Goal: Check status: Check status

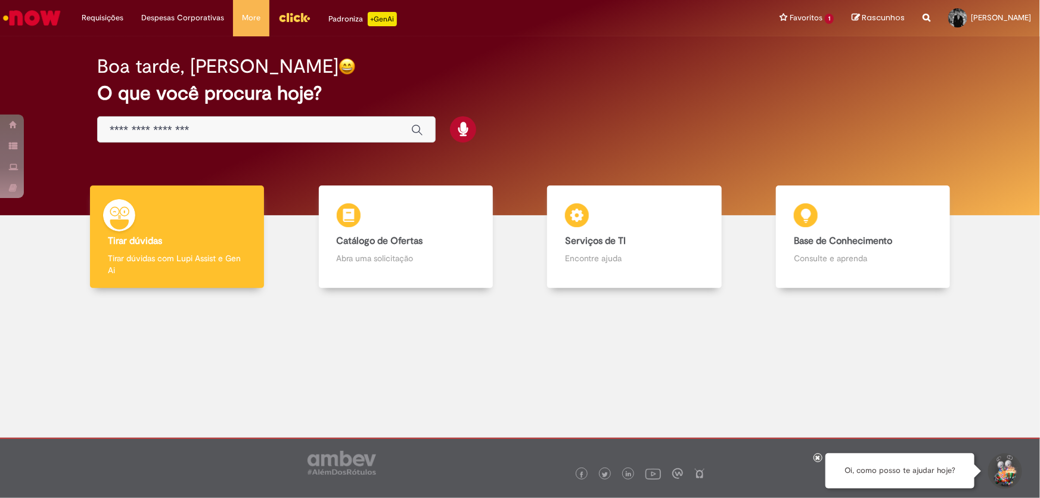
click at [862, 17] on span "Rascunhos" at bounding box center [883, 17] width 43 height 11
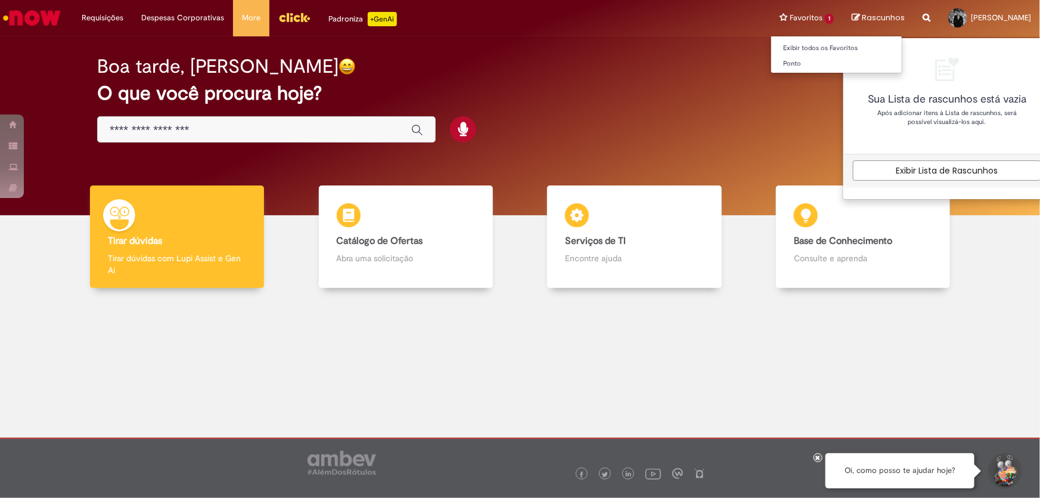
click at [794, 15] on li "Favoritos 1 Exibir todos os Favoritos [GEOGRAPHIC_DATA]" at bounding box center [807, 18] width 72 height 36
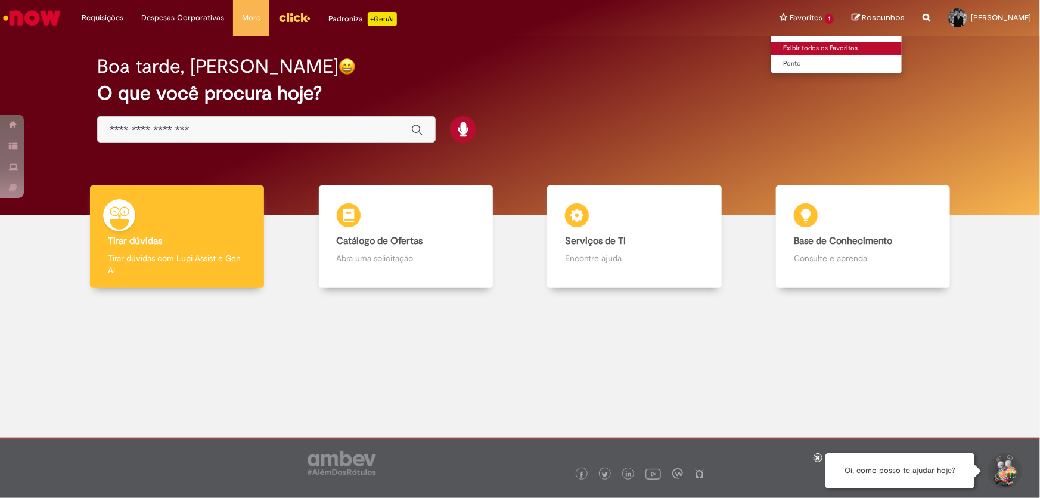
click at [772, 48] on link "Exibir todos os Favoritos" at bounding box center [836, 48] width 131 height 13
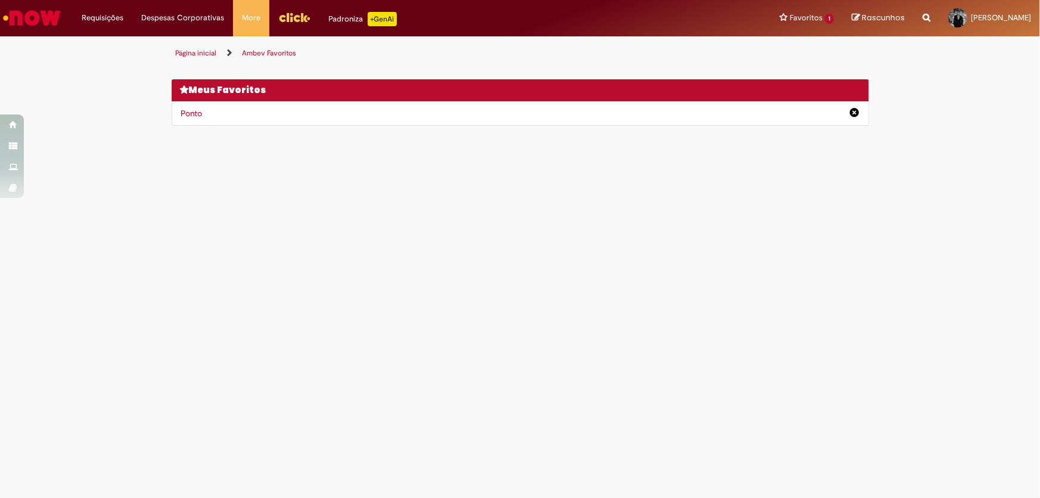
click at [862, 17] on span "Rascunhos" at bounding box center [883, 17] width 43 height 11
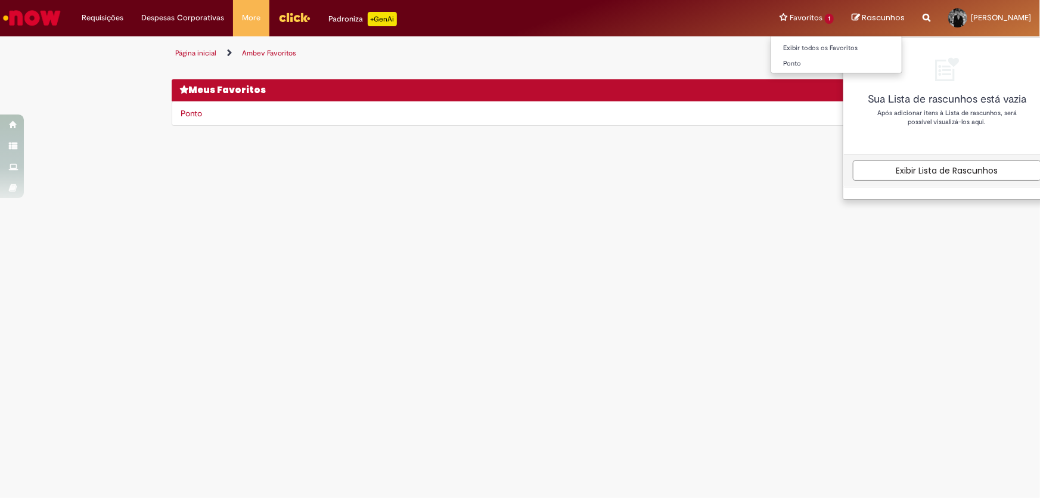
click at [803, 15] on li "Favoritos 1 Exibir todos os Favoritos [GEOGRAPHIC_DATA]" at bounding box center [807, 18] width 72 height 36
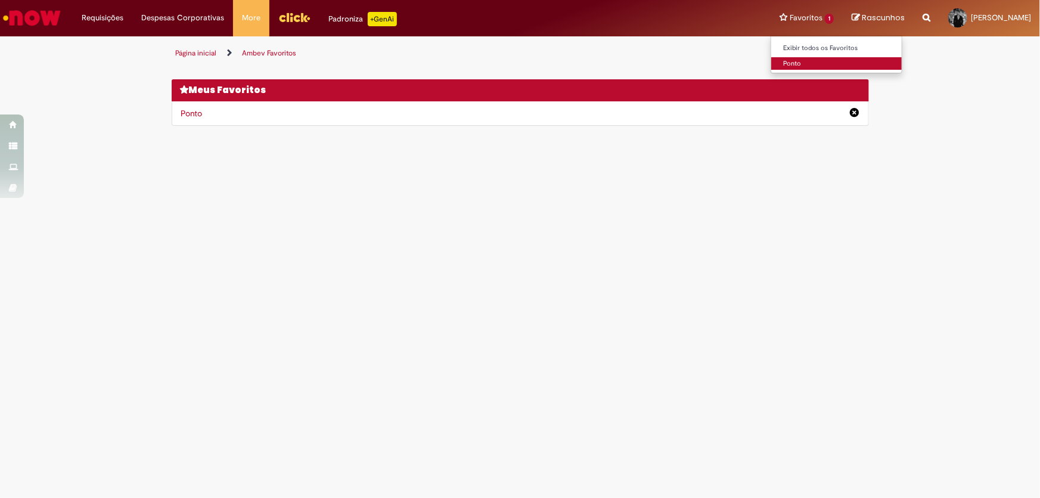
click at [778, 61] on link "Ponto" at bounding box center [836, 63] width 131 height 13
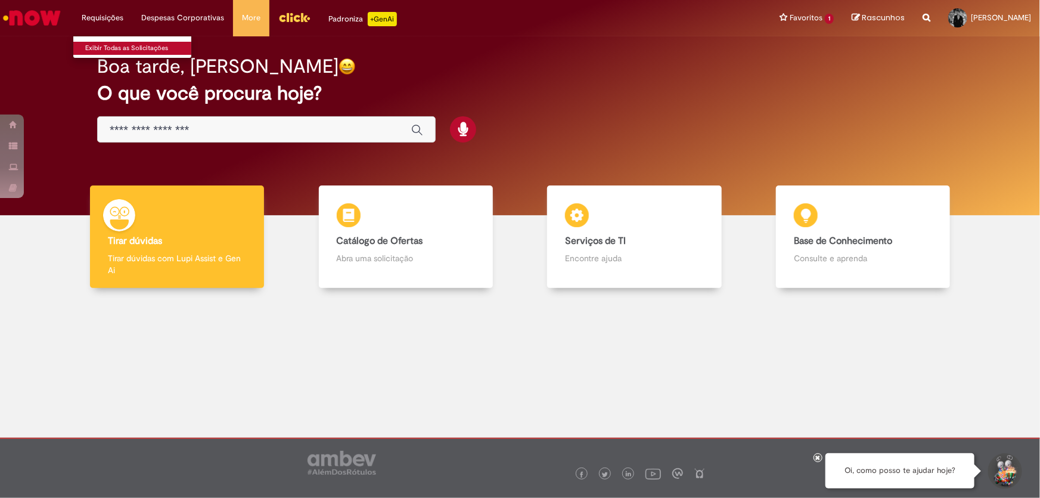
click at [105, 43] on link "Exibir Todas as Solicitações" at bounding box center [138, 48] width 131 height 13
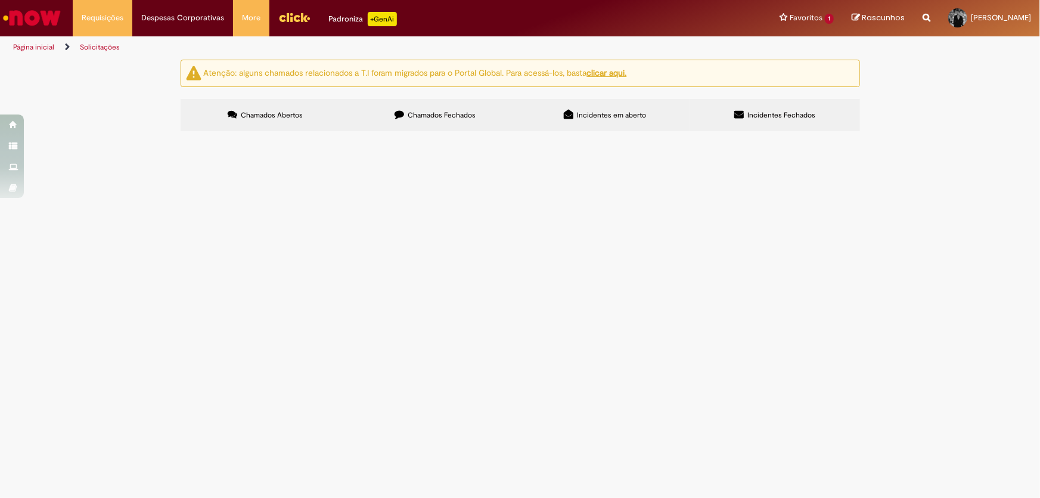
click at [421, 110] on span "Chamados Fechados" at bounding box center [442, 115] width 68 height 10
click at [619, 116] on span "Incidentes em aberto" at bounding box center [611, 115] width 69 height 10
click at [796, 120] on label "Incidentes Fechados" at bounding box center [775, 115] width 170 height 32
click at [619, 122] on label "Incidentes em aberto" at bounding box center [605, 115] width 170 height 32
click at [449, 120] on label "Chamados Fechados" at bounding box center [435, 115] width 170 height 32
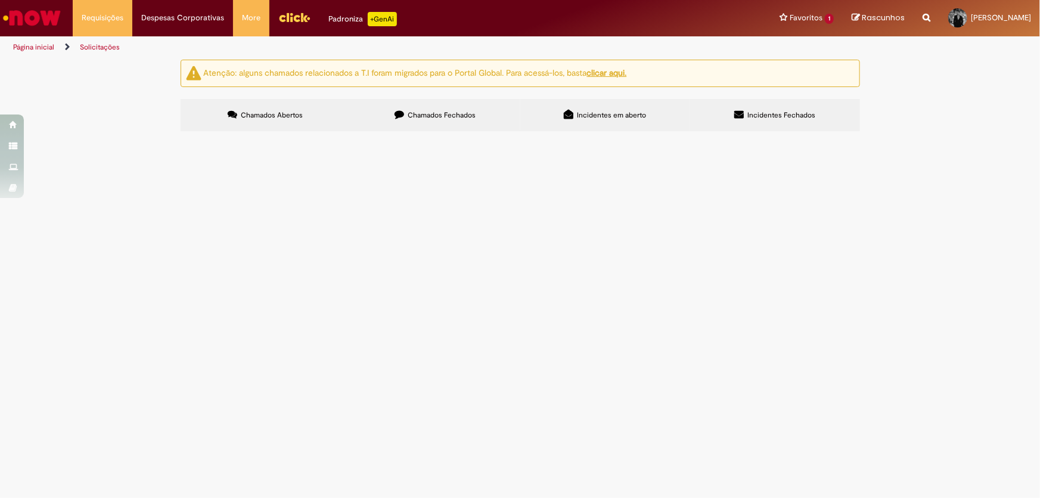
click at [271, 122] on label "Chamados Abertos" at bounding box center [266, 115] width 170 height 32
